Goal: Information Seeking & Learning: Learn about a topic

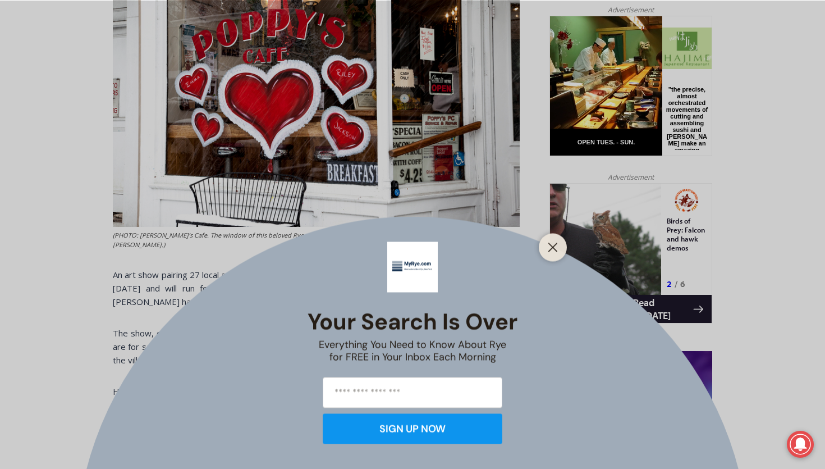
scroll to position [565, 0]
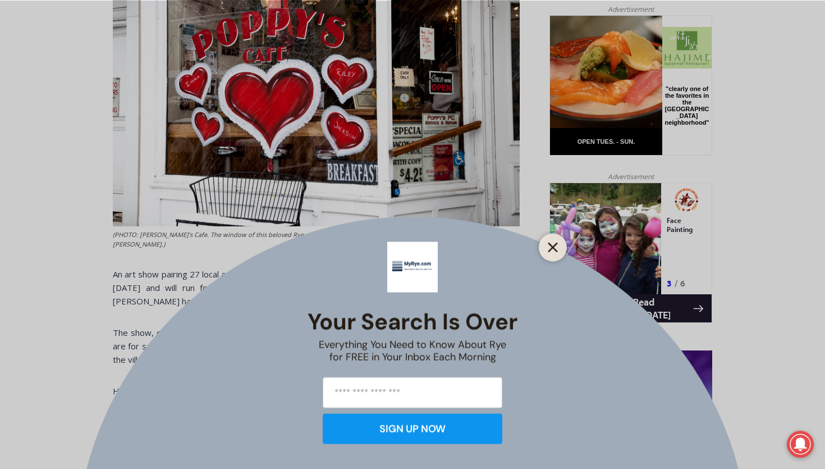
click at [557, 249] on icon "Close" at bounding box center [553, 247] width 10 height 10
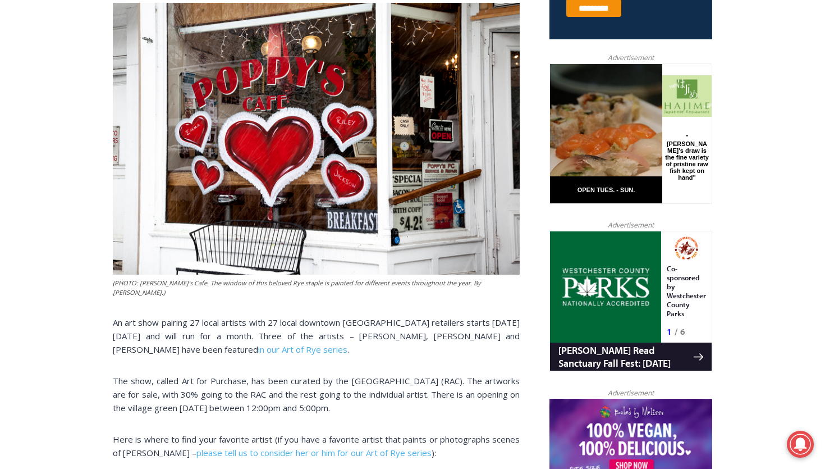
scroll to position [517, 0]
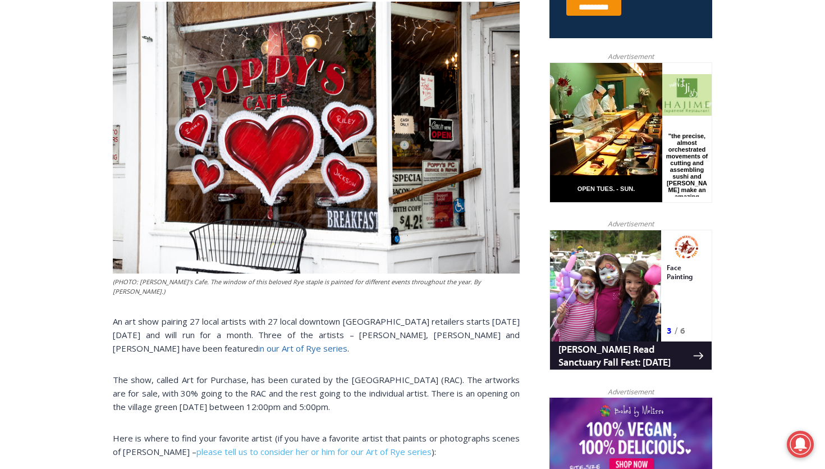
click at [347, 342] on link "in our Art of Rye series" at bounding box center [302, 347] width 89 height 11
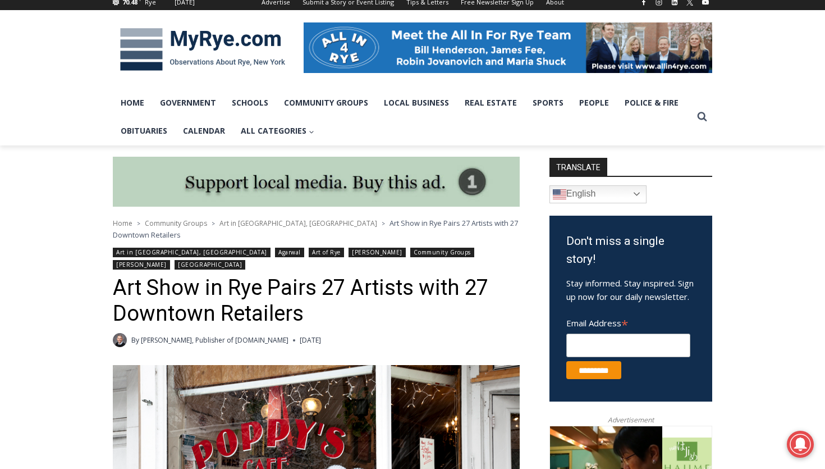
scroll to position [154, 0]
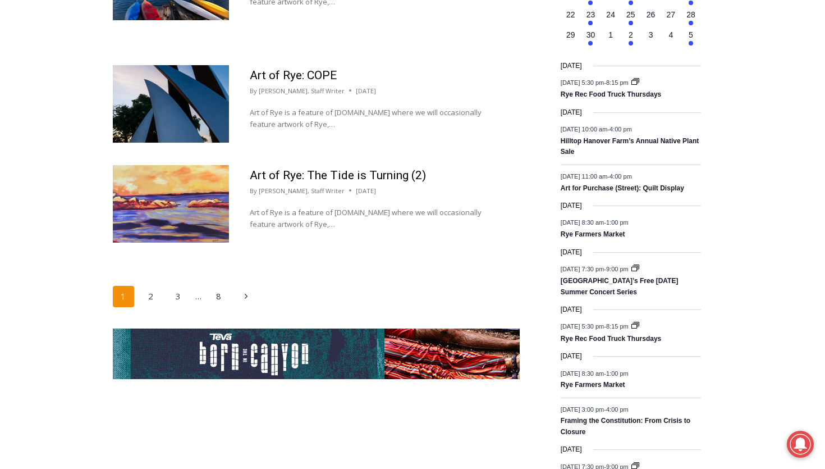
scroll to position [1728, 0]
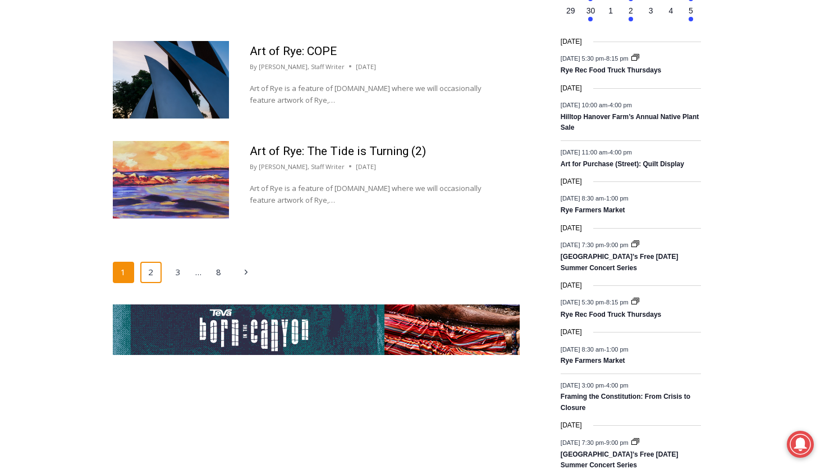
click at [154, 261] on link "2" at bounding box center [150, 271] width 21 height 21
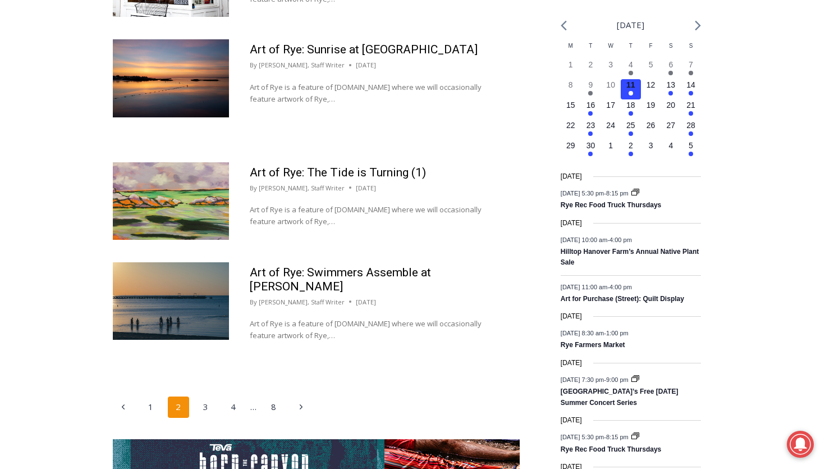
scroll to position [1599, 0]
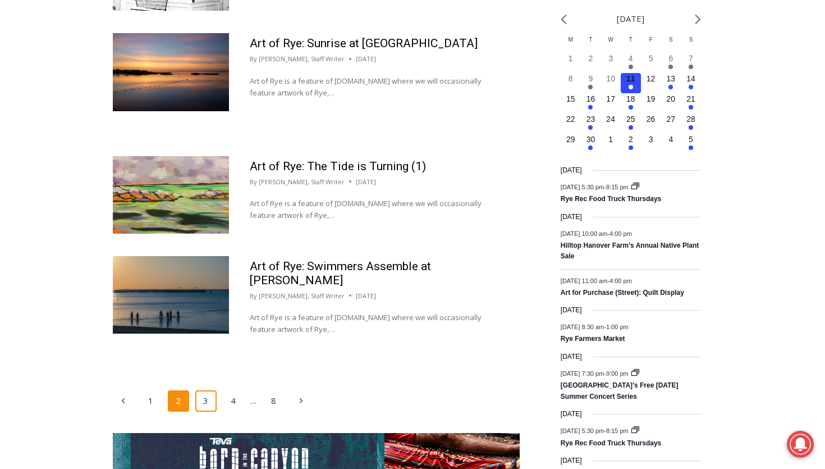
click at [202, 390] on link "3" at bounding box center [205, 400] width 21 height 21
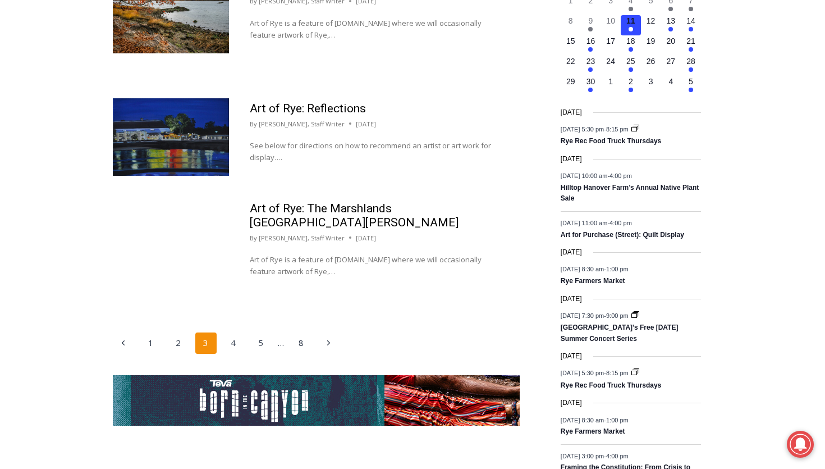
scroll to position [1663, 0]
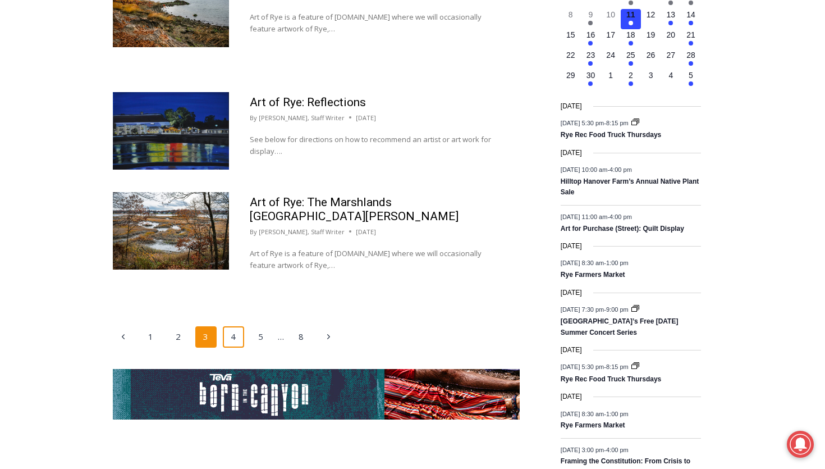
click at [231, 326] on link "4" at bounding box center [233, 336] width 21 height 21
click at [232, 326] on link "4" at bounding box center [233, 336] width 21 height 21
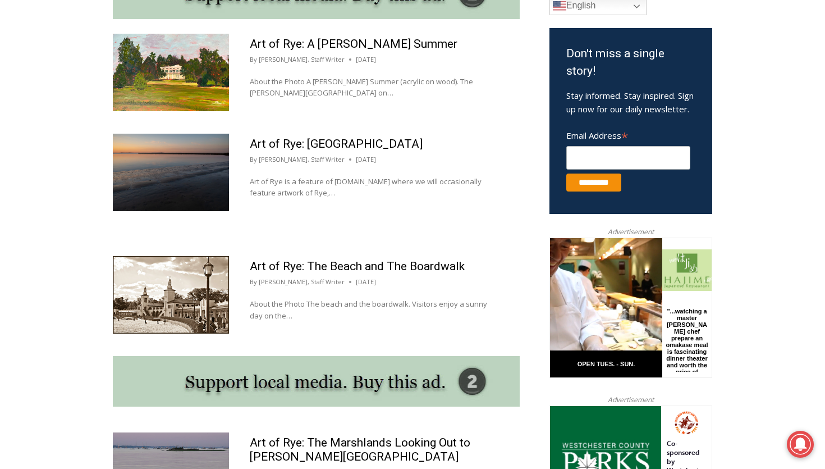
scroll to position [633, 0]
